Goal: Task Accomplishment & Management: Complete application form

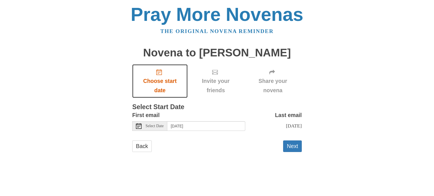
click at [159, 74] on icon "Choose start date" at bounding box center [159, 73] width 6 height 6
click at [139, 125] on use at bounding box center [139, 126] width 6 height 6
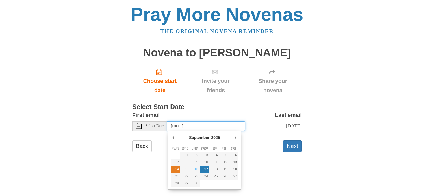
type input "Sunday, September 14th"
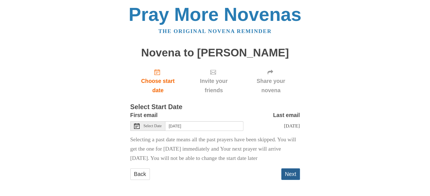
click at [292, 180] on button "Next" at bounding box center [290, 175] width 19 height 12
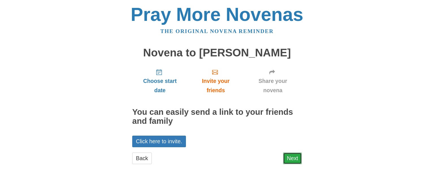
click at [293, 159] on link "Next" at bounding box center [292, 159] width 19 height 12
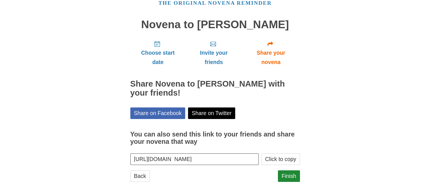
scroll to position [30, 0]
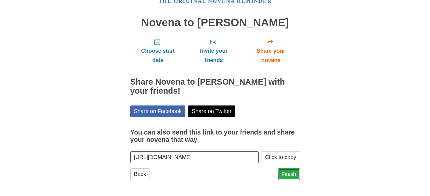
click at [289, 174] on link "Finish" at bounding box center [289, 175] width 22 height 12
